Goal: Task Accomplishment & Management: Manage account settings

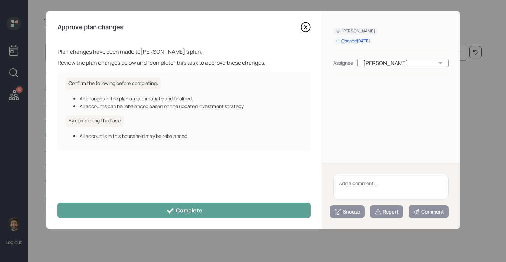
click at [386, 186] on textarea at bounding box center [390, 187] width 115 height 26
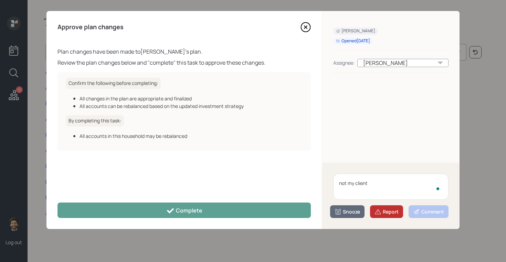
type textarea "not my client"
click at [382, 209] on div "Report" at bounding box center [387, 212] width 24 height 7
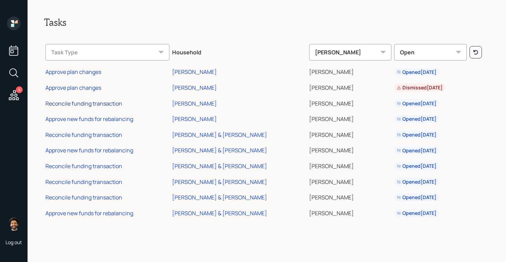
click at [90, 106] on div "Reconcile funding transaction" at bounding box center [83, 104] width 77 height 8
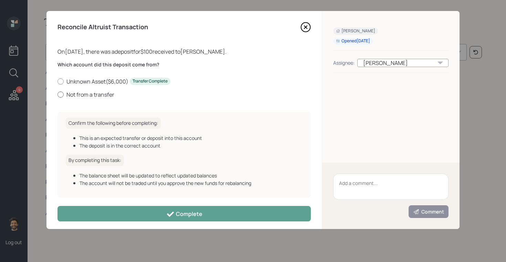
click at [79, 93] on label "Not from a transfer" at bounding box center [184, 95] width 253 height 8
click at [58, 94] on input "Not from a transfer" at bounding box center [57, 94] width 0 height 0
radio input "true"
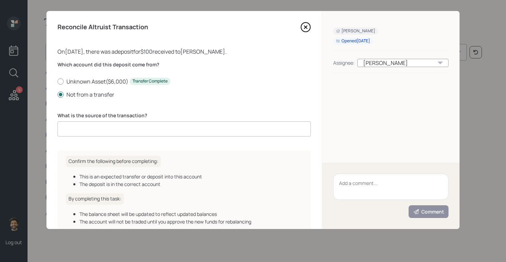
click at [108, 132] on input at bounding box center [184, 129] width 253 height 15
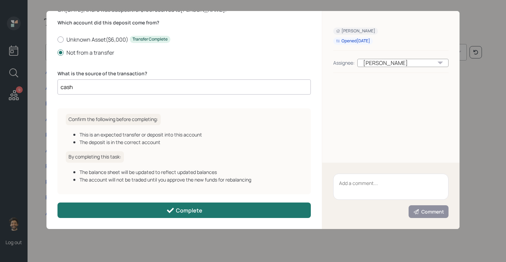
type input "cash"
click at [118, 207] on button "Complete" at bounding box center [184, 210] width 253 height 15
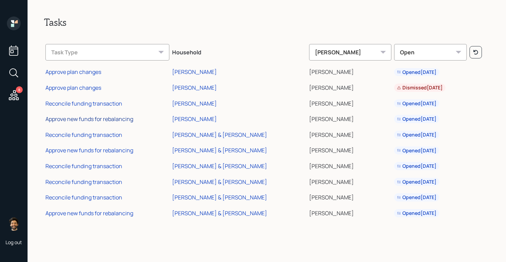
click at [75, 119] on div "Approve new funds for rebalancing" at bounding box center [89, 119] width 88 height 8
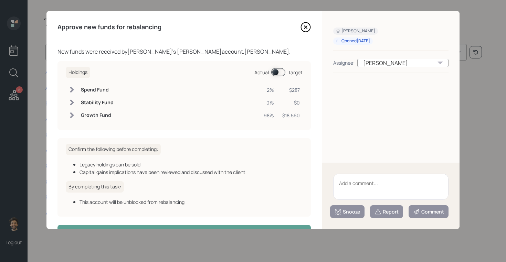
scroll to position [22, 0]
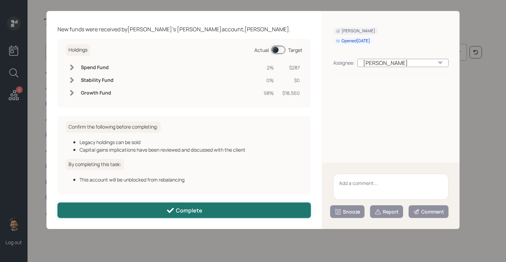
click at [120, 215] on button "Complete" at bounding box center [184, 210] width 253 height 15
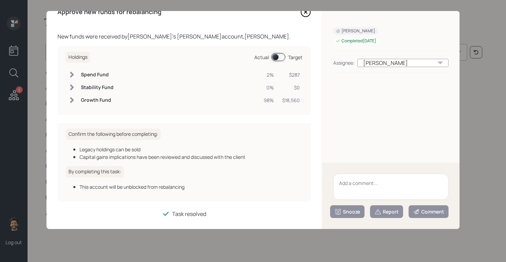
scroll to position [0, 0]
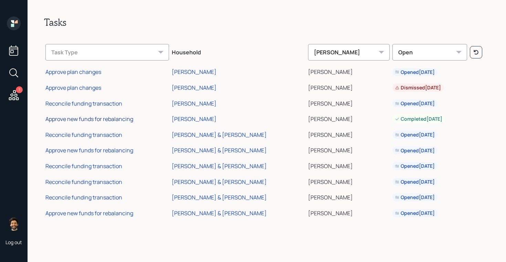
click at [83, 121] on div "Approve new funds for rebalancing" at bounding box center [89, 119] width 88 height 8
click at [108, 135] on div "Reconcile funding transaction" at bounding box center [83, 135] width 77 height 8
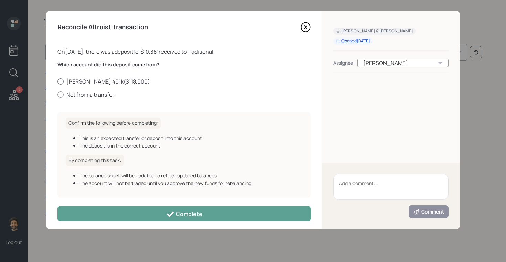
click at [91, 79] on label "Debbie SoonerSave 401k ( $118,000 )" at bounding box center [184, 82] width 253 height 8
click at [58, 81] on input "Debbie SoonerSave 401k ( $118,000 )" at bounding box center [57, 81] width 0 height 0
radio input "true"
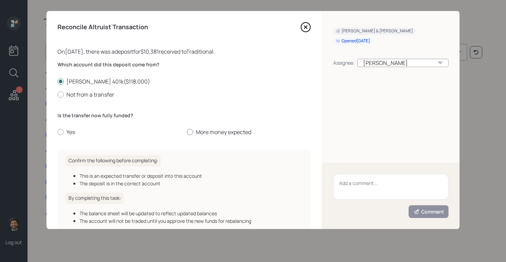
click at [192, 134] on label "More money expected" at bounding box center [249, 132] width 124 height 8
click at [187, 133] on input "More money expected" at bounding box center [187, 132] width 0 height 0
radio input "true"
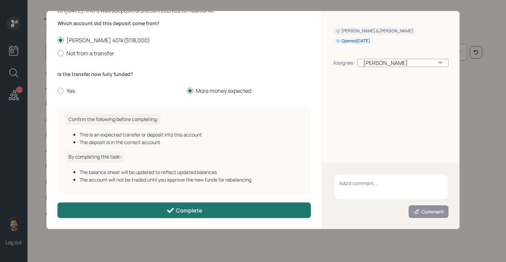
click at [143, 214] on button "Complete" at bounding box center [184, 210] width 253 height 15
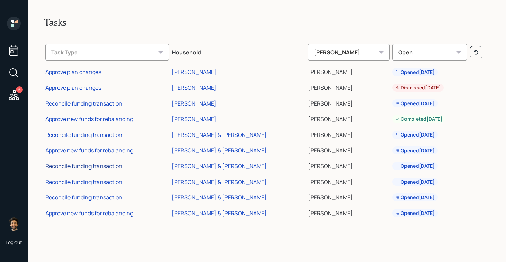
click at [82, 168] on div "Reconcile funding transaction" at bounding box center [83, 167] width 77 height 8
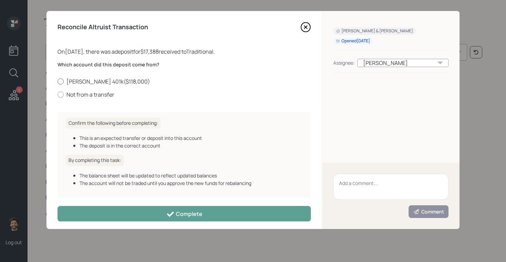
click at [83, 83] on label "Debbie SoonerSave 401k ( $118,000 )" at bounding box center [184, 82] width 253 height 8
click at [58, 82] on input "Debbie SoonerSave 401k ( $118,000 )" at bounding box center [57, 81] width 0 height 0
radio input "true"
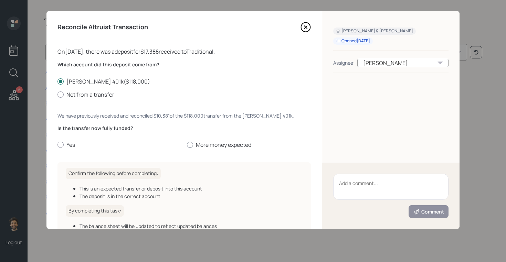
click at [199, 143] on label "More money expected" at bounding box center [249, 145] width 124 height 8
click at [187, 145] on input "More money expected" at bounding box center [187, 145] width 0 height 0
radio input "true"
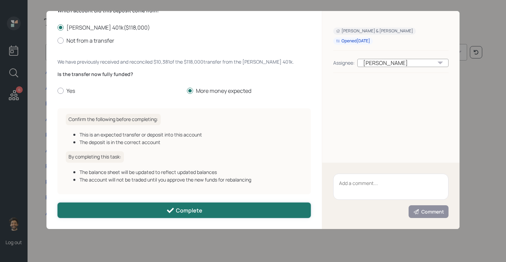
click at [132, 210] on button "Complete" at bounding box center [184, 210] width 253 height 15
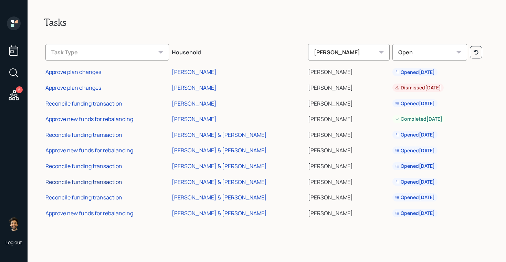
click at [92, 183] on div "Reconcile funding transaction" at bounding box center [83, 182] width 77 height 8
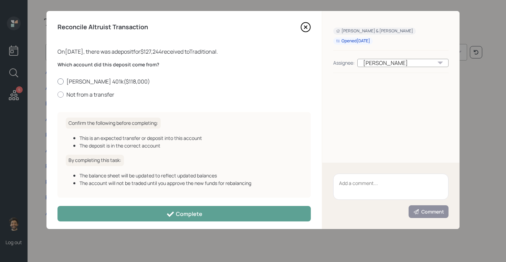
click at [108, 83] on label "Debbie SoonerSave 401k ( $118,000 )" at bounding box center [184, 82] width 253 height 8
click at [58, 82] on input "Debbie SoonerSave 401k ( $118,000 )" at bounding box center [57, 81] width 0 height 0
radio input "true"
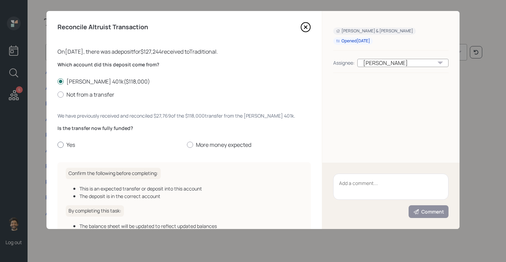
click at [59, 143] on div at bounding box center [61, 145] width 6 height 6
click at [58, 145] on input "Yes" at bounding box center [57, 145] width 0 height 0
radio input "true"
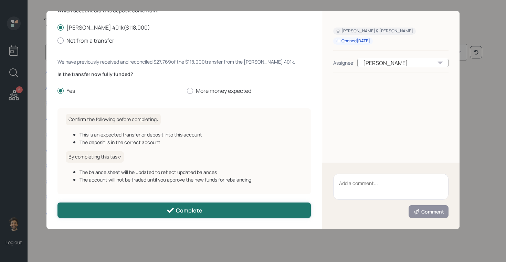
click at [109, 212] on button "Complete" at bounding box center [184, 210] width 253 height 15
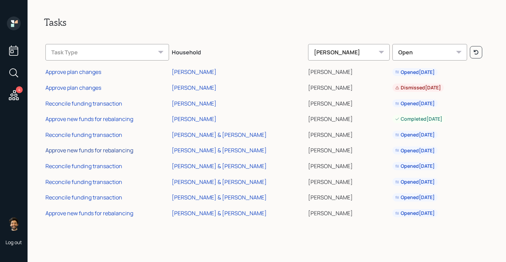
click at [91, 154] on div "Approve new funds for rebalancing" at bounding box center [89, 151] width 88 height 8
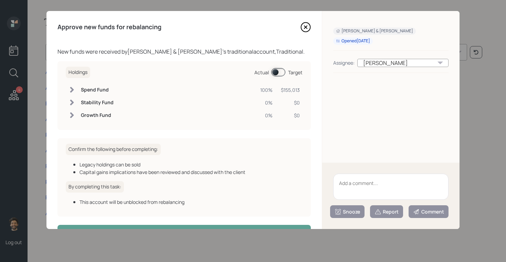
scroll to position [22, 0]
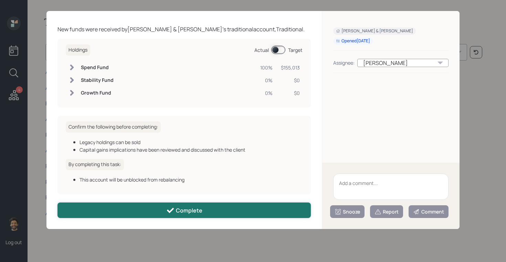
click at [123, 213] on button "Complete" at bounding box center [184, 210] width 253 height 15
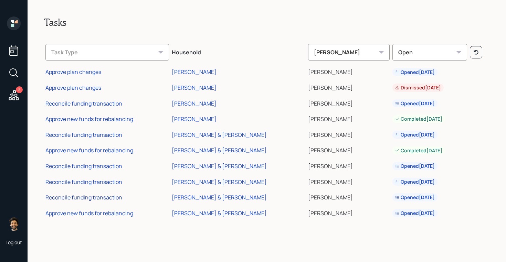
click at [92, 198] on div "Reconcile funding transaction" at bounding box center [83, 198] width 77 height 8
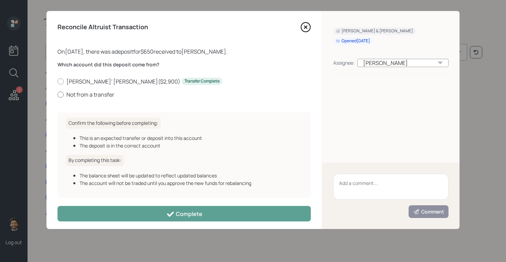
click at [79, 97] on label "Not from a transfer" at bounding box center [184, 95] width 253 height 8
click at [58, 95] on input "Not from a transfer" at bounding box center [57, 94] width 0 height 0
radio input "true"
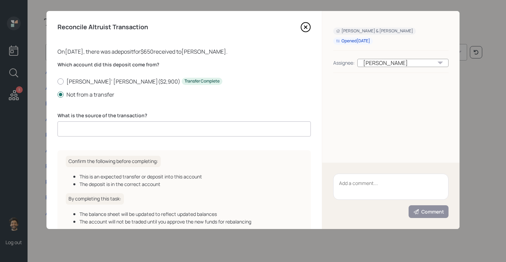
click at [95, 134] on input at bounding box center [184, 129] width 253 height 15
type input "x"
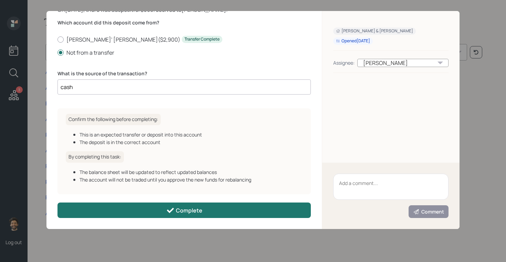
type input "cash"
click at [122, 215] on button "Complete" at bounding box center [184, 210] width 253 height 15
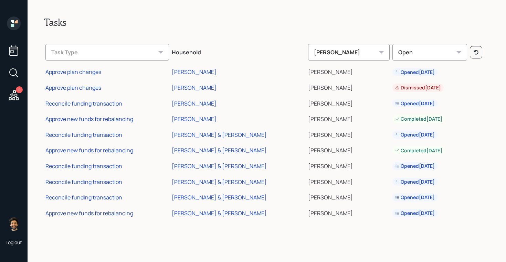
click at [107, 214] on div "Approve new funds for rebalancing" at bounding box center [89, 214] width 88 height 8
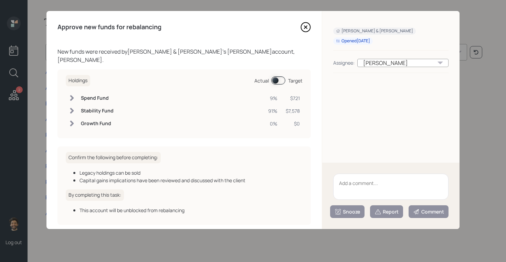
scroll to position [22, 0]
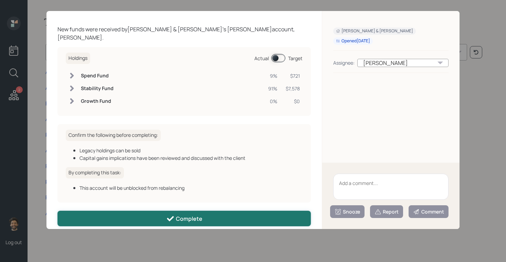
click at [113, 211] on button "Complete" at bounding box center [184, 218] width 253 height 15
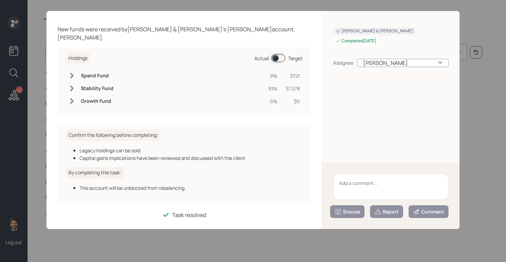
scroll to position [0, 0]
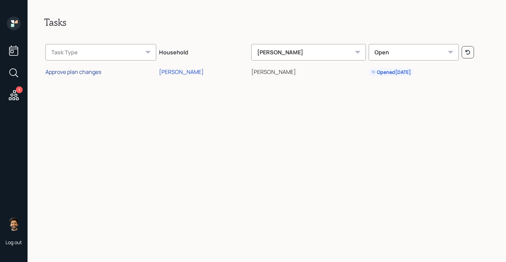
click at [83, 73] on div "Approve plan changes" at bounding box center [73, 72] width 56 height 8
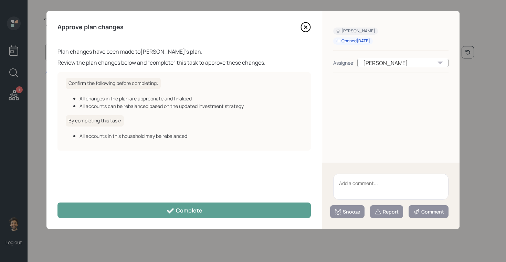
click at [394, 190] on textarea at bounding box center [390, 187] width 115 height 26
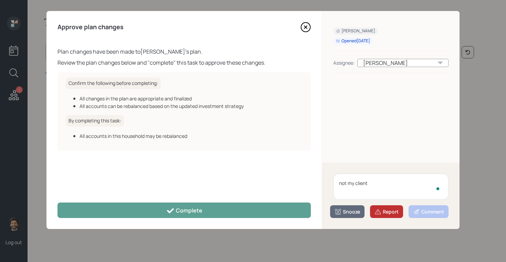
type textarea "not my client"
click at [388, 211] on div "Report" at bounding box center [387, 212] width 24 height 7
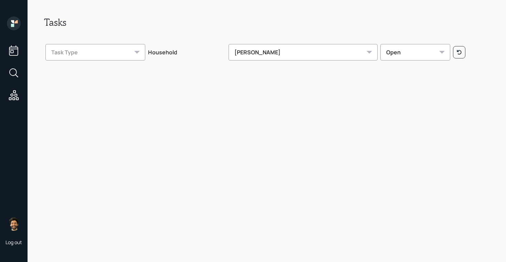
click at [16, 23] on icon at bounding box center [15, 21] width 3 height 3
